Goal: Contribute content

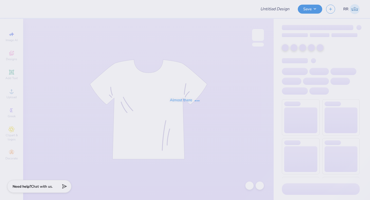
type input "General Merch"
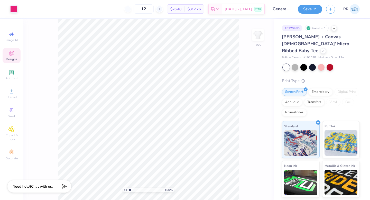
click at [9, 51] on icon at bounding box center [11, 53] width 6 height 6
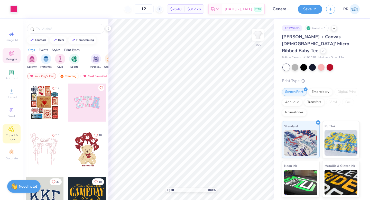
click at [10, 137] on span "Clipart & logos" at bounding box center [12, 137] width 18 height 8
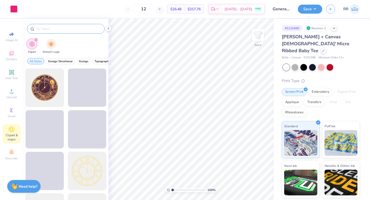
click at [59, 30] on input "text" at bounding box center [68, 28] width 66 height 5
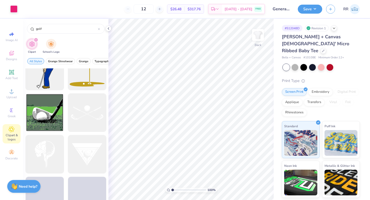
scroll to position [314, 0]
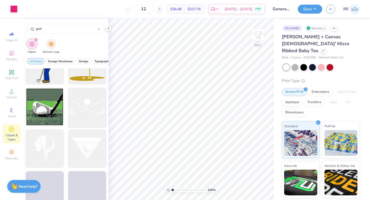
type input "golf"
click at [78, 111] on div at bounding box center [87, 107] width 42 height 42
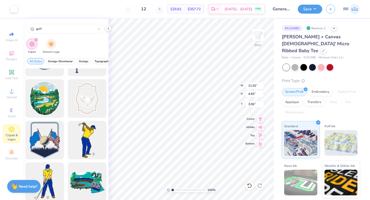
scroll to position [631, 0]
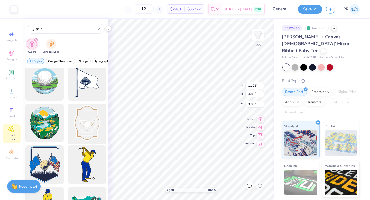
click at [92, 122] on div at bounding box center [87, 123] width 42 height 42
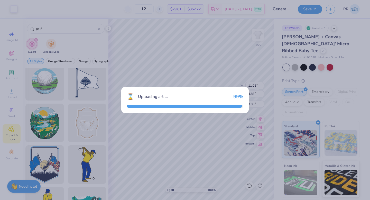
type input "10.00"
type input "13.47"
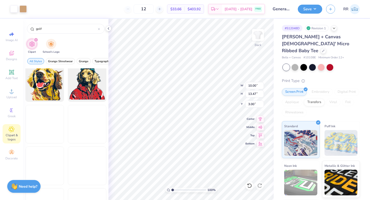
scroll to position [1471, 0]
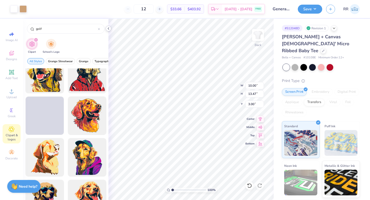
click at [107, 30] on icon at bounding box center [108, 28] width 4 height 4
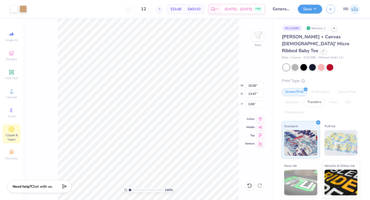
type input "5.36"
type input "7.22"
type input "9.25"
type input "11.02"
type input "4.83"
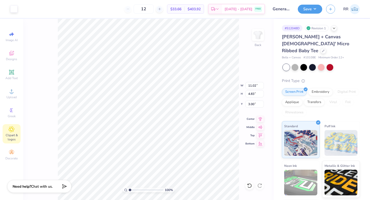
type input "2.80"
type input "5.06"
type input "2.22"
type input "7.68"
click at [14, 7] on div at bounding box center [13, 8] width 7 height 7
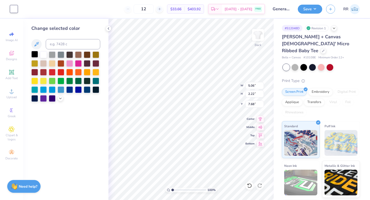
click at [35, 53] on div at bounding box center [34, 54] width 7 height 7
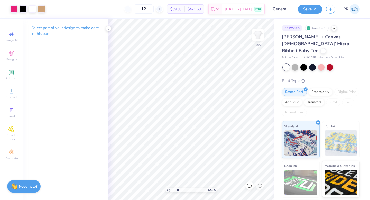
drag, startPoint x: 173, startPoint y: 190, endPoint x: 179, endPoint y: 189, distance: 5.9
click at [179, 189] on input "range" at bounding box center [188, 190] width 35 height 5
drag, startPoint x: 22, startPoint y: 8, endPoint x: 29, endPoint y: 9, distance: 6.7
click at [22, 8] on div at bounding box center [23, 8] width 7 height 7
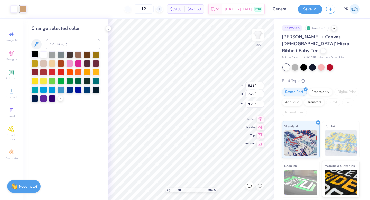
click at [35, 52] on div at bounding box center [34, 54] width 7 height 7
click at [18, 9] on div at bounding box center [18, 8] width 16 height 7
click at [13, 9] on div at bounding box center [13, 8] width 7 height 7
click at [61, 55] on div at bounding box center [61, 54] width 7 height 7
click at [162, 188] on div "100 %" at bounding box center [191, 109] width 181 height 181
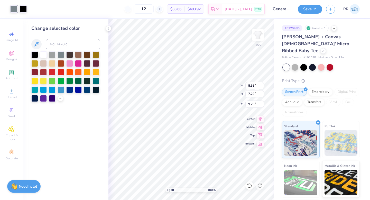
type input "1"
